Goal: Find specific page/section: Find specific page/section

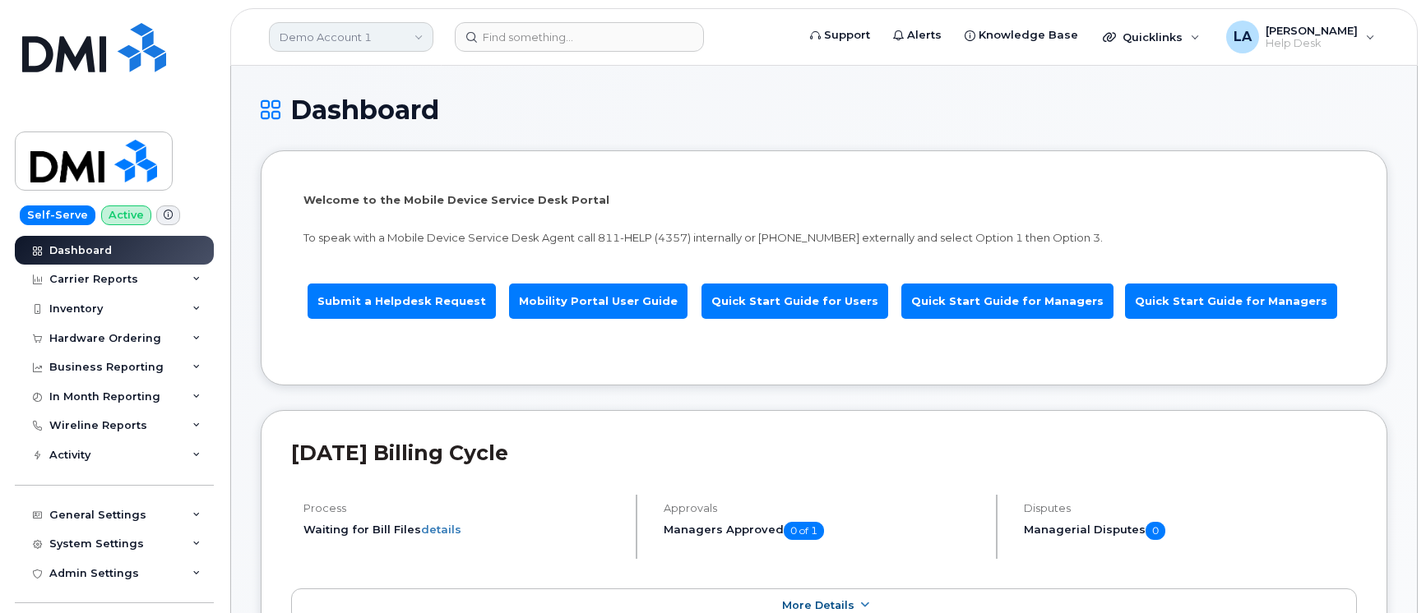
click at [358, 38] on link "Demo Account 1" at bounding box center [351, 37] width 164 height 30
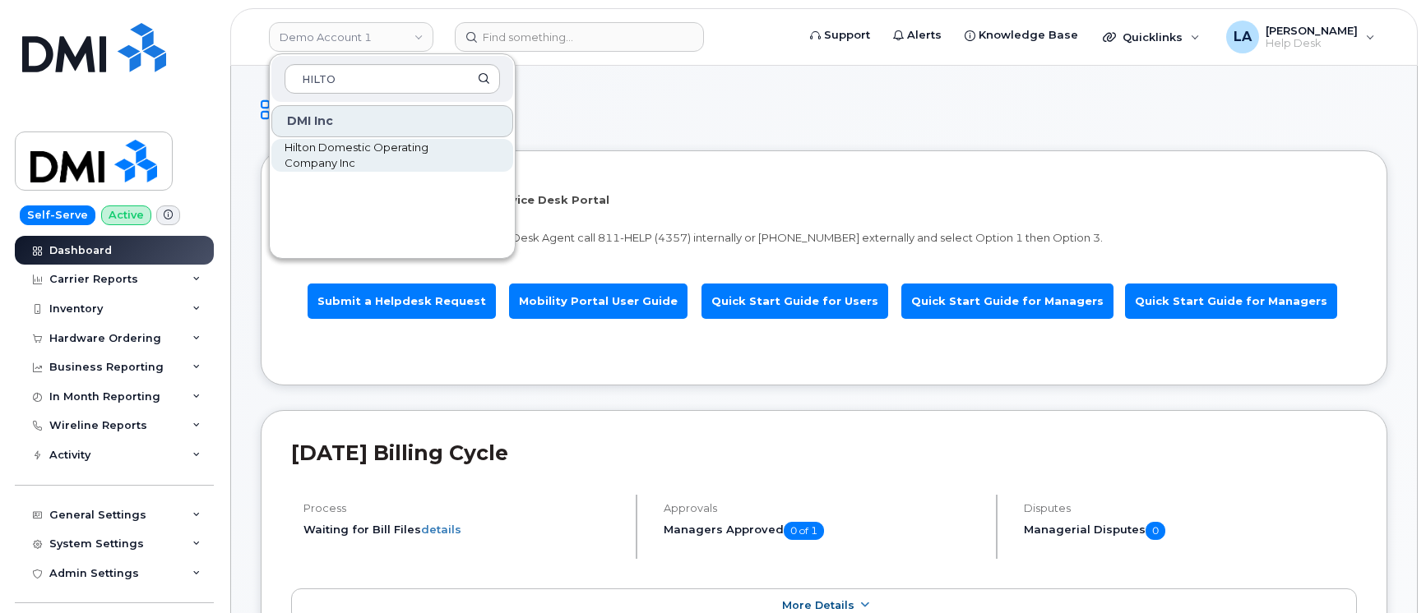
type input "HILTO"
drag, startPoint x: 358, startPoint y: 154, endPoint x: 372, endPoint y: 153, distance: 14.0
click at [359, 154] on span "Hilton Domestic Operating Company Inc" at bounding box center [378, 156] width 189 height 32
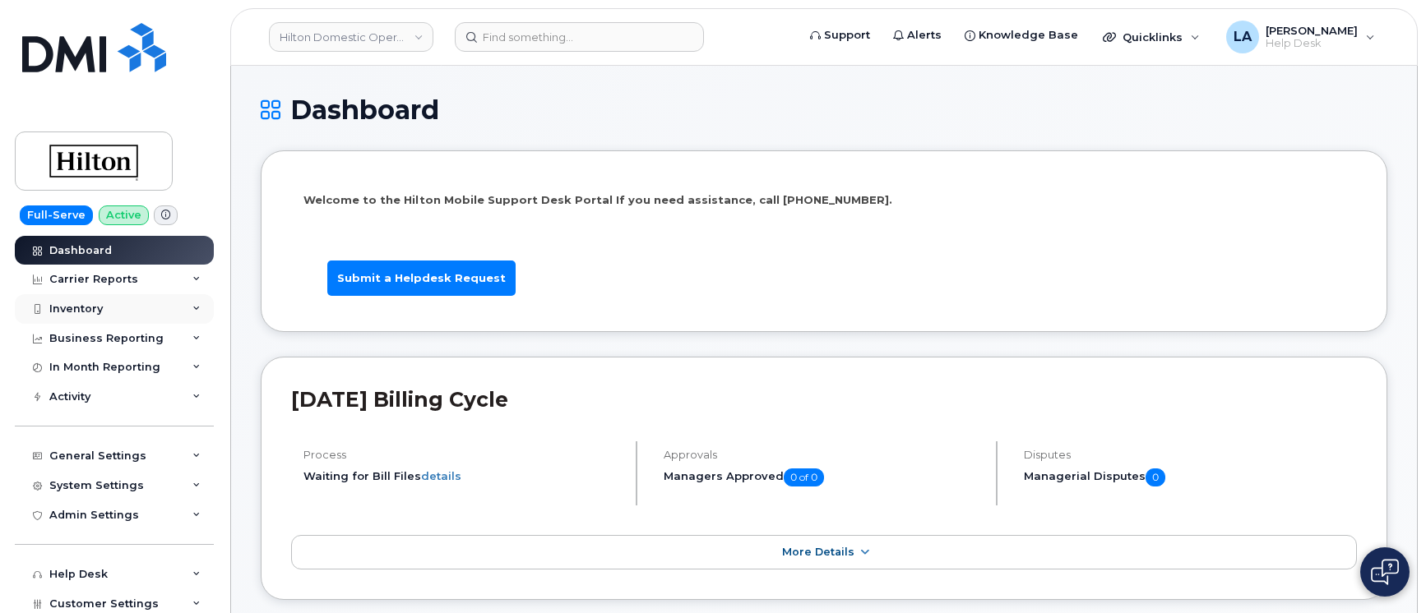
click at [196, 305] on div "Inventory" at bounding box center [114, 309] width 199 height 30
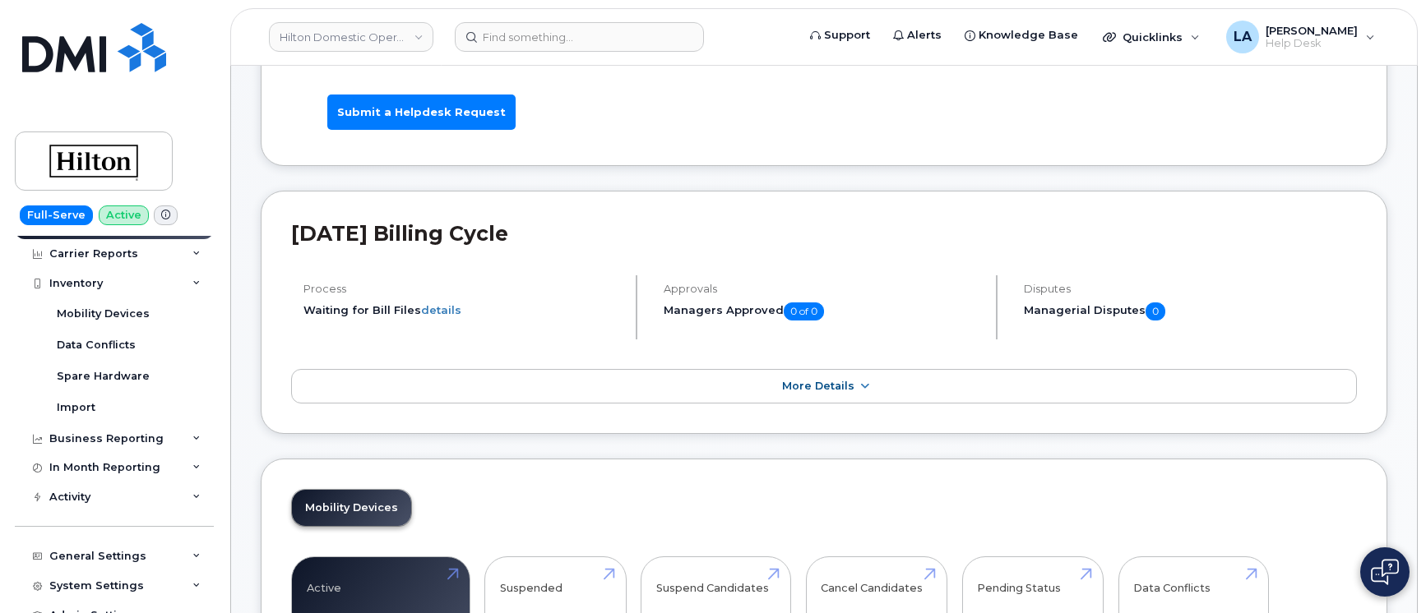
scroll to position [135, 0]
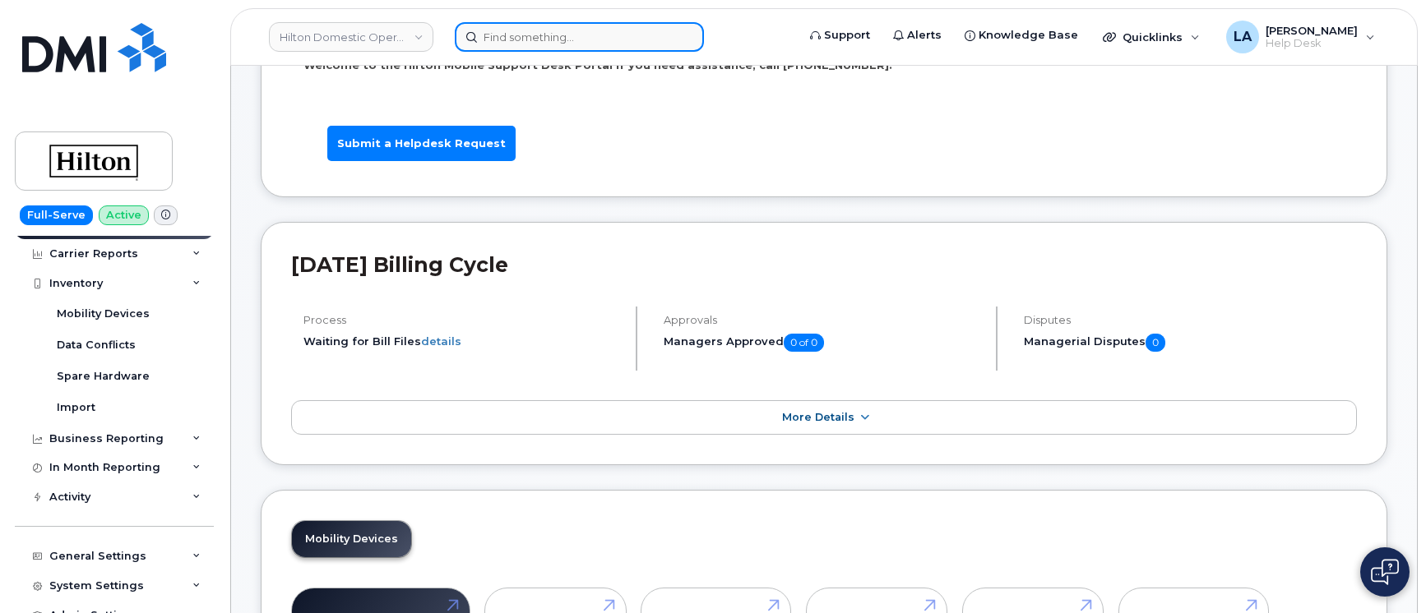
click at [538, 40] on input at bounding box center [579, 37] width 249 height 30
paste input "2164135009"
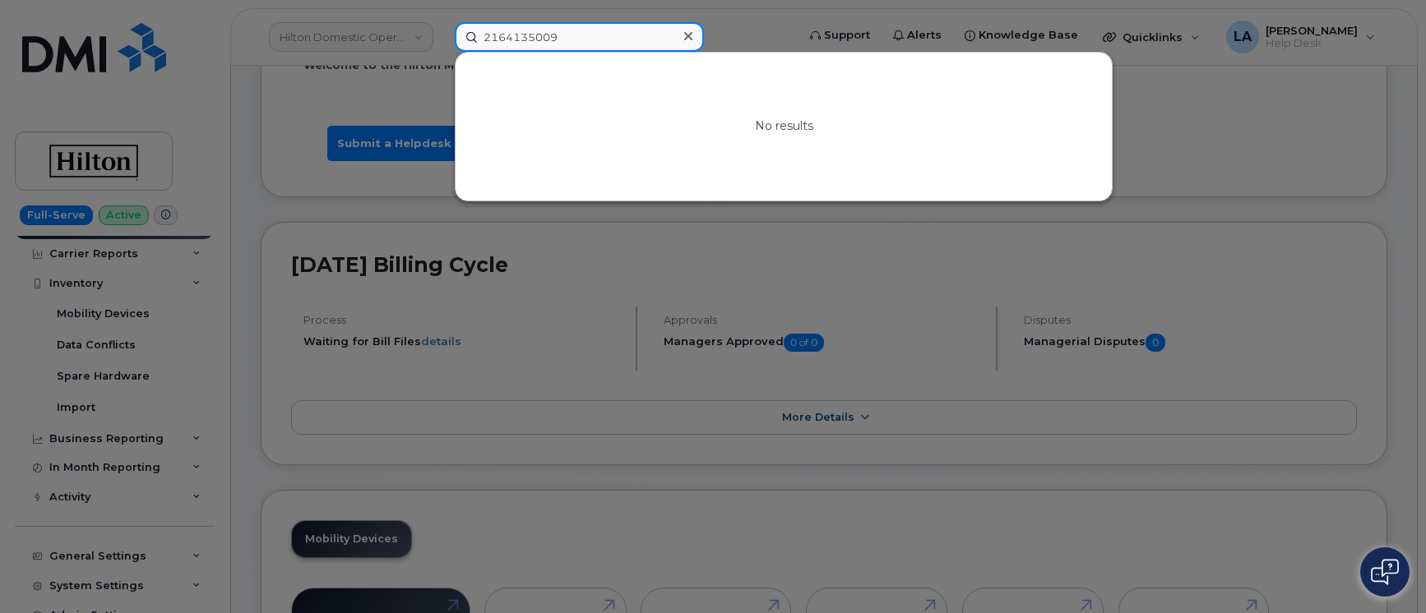
type input "2164135009"
